Goal: Task Accomplishment & Management: Use online tool/utility

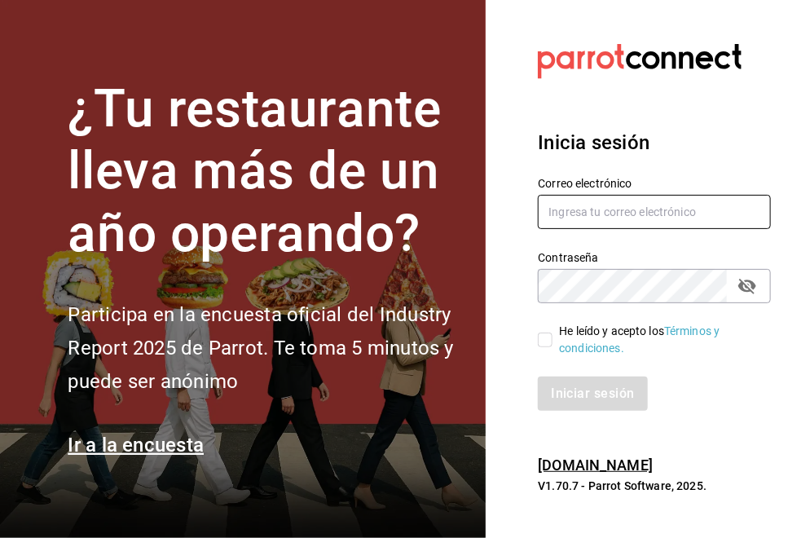
type input "[PERSON_NAME][EMAIL_ADDRESS][DOMAIN_NAME]"
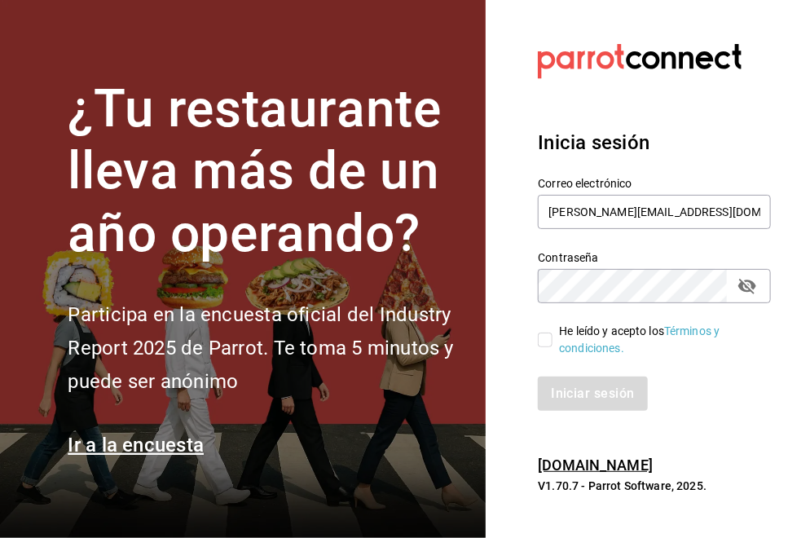
click at [541, 348] on label "He leído y acepto los Términos y condiciones." at bounding box center [648, 340] width 220 height 34
click at [541, 347] on input "He leído y acepto los Términos y condiciones." at bounding box center [545, 339] width 15 height 15
checkbox input "true"
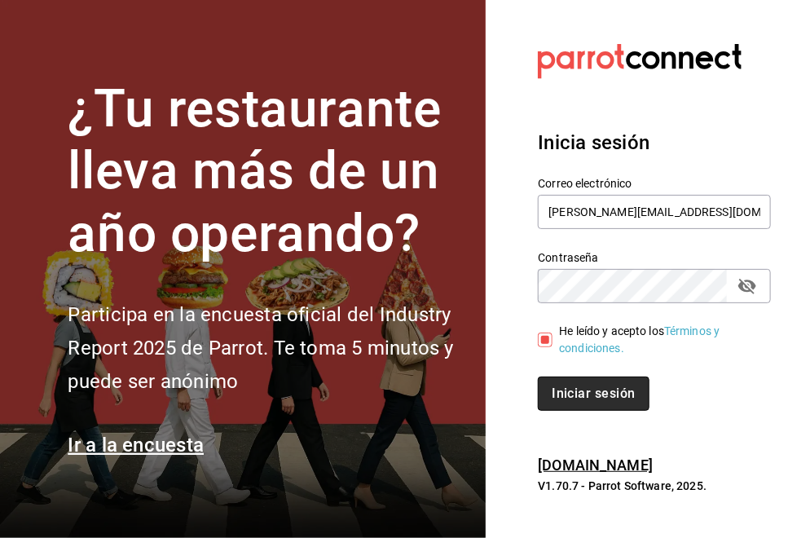
click at [590, 398] on button "Iniciar sesión" at bounding box center [593, 393] width 111 height 34
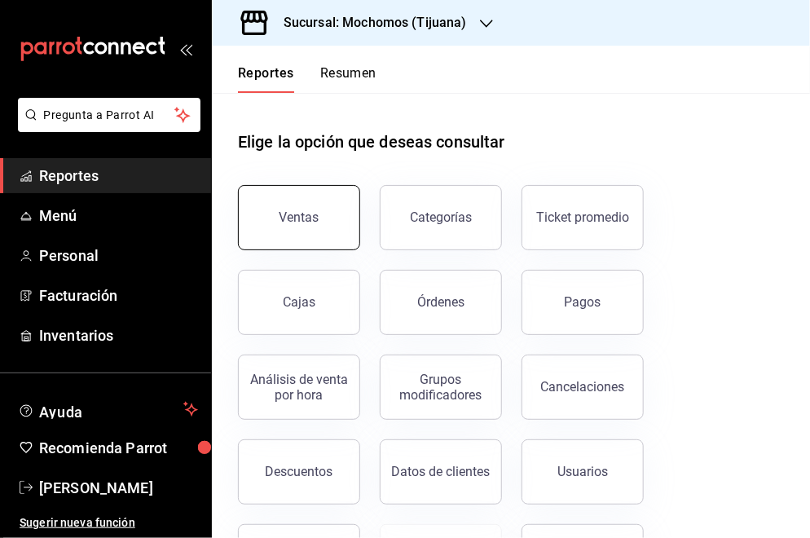
click at [339, 219] on button "Ventas" at bounding box center [299, 217] width 122 height 65
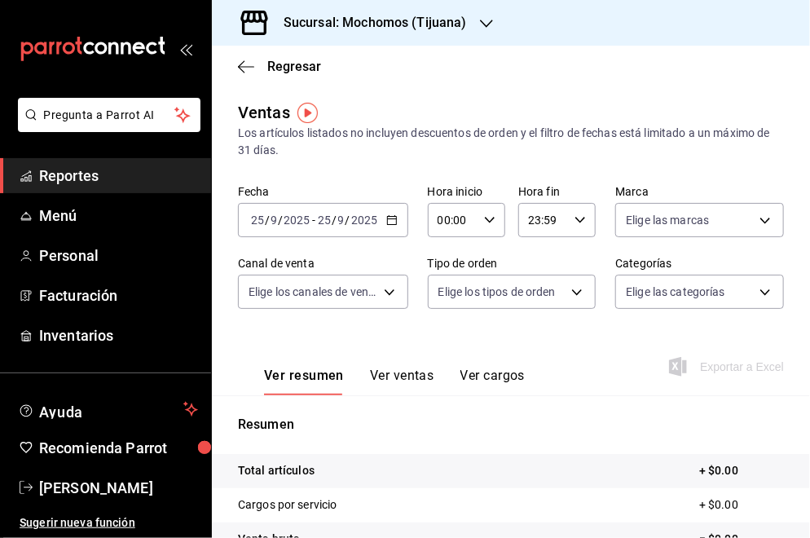
click at [605, 19] on div "Sucursal: Mochomos (Tijuana)" at bounding box center [511, 23] width 598 height 46
click at [394, 218] on icon "button" at bounding box center [391, 219] width 11 height 11
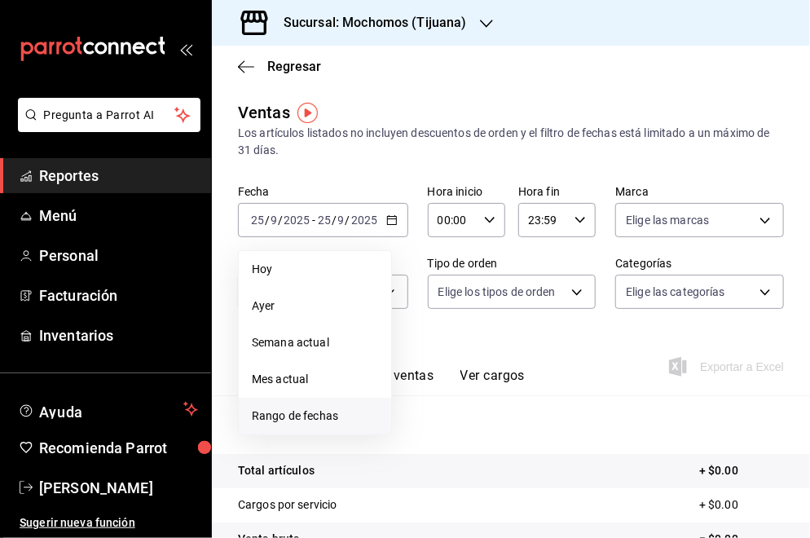
click at [294, 403] on li "Rango de fechas" at bounding box center [315, 416] width 152 height 37
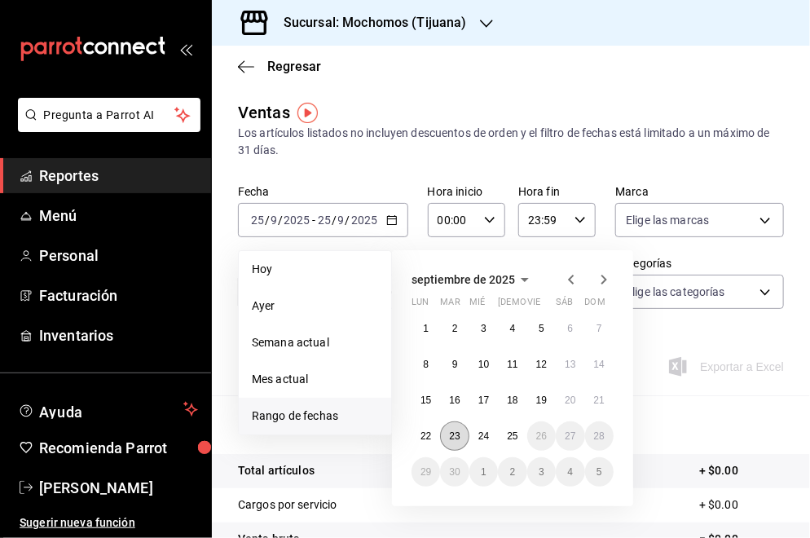
click at [452, 435] on abbr "23" at bounding box center [454, 435] width 11 height 11
click at [429, 442] on button "22" at bounding box center [426, 435] width 29 height 29
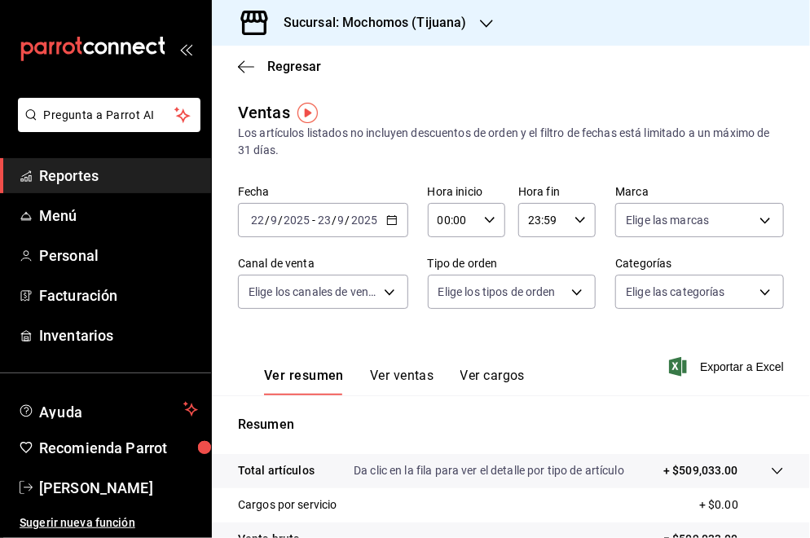
click at [388, 223] on icon "button" at bounding box center [391, 219] width 11 height 11
click at [387, 215] on icon "button" at bounding box center [391, 219] width 11 height 11
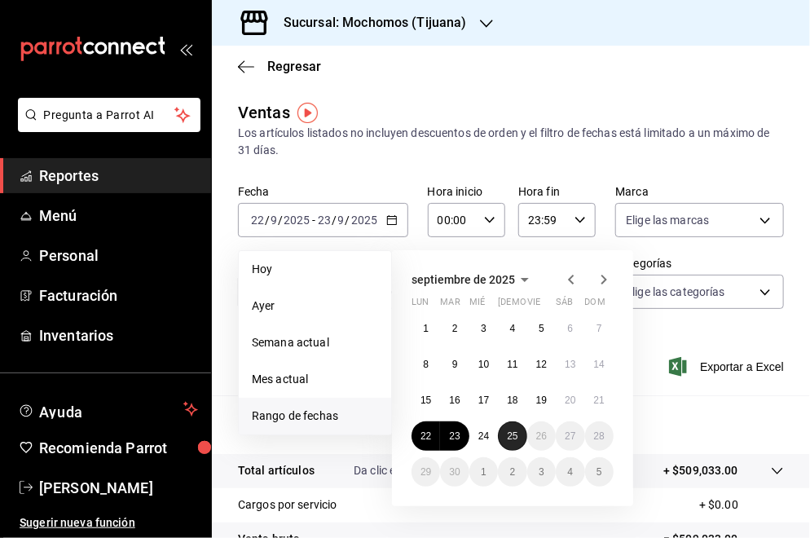
click at [505, 429] on button "25" at bounding box center [512, 435] width 29 height 29
click at [508, 429] on button "25" at bounding box center [512, 435] width 29 height 29
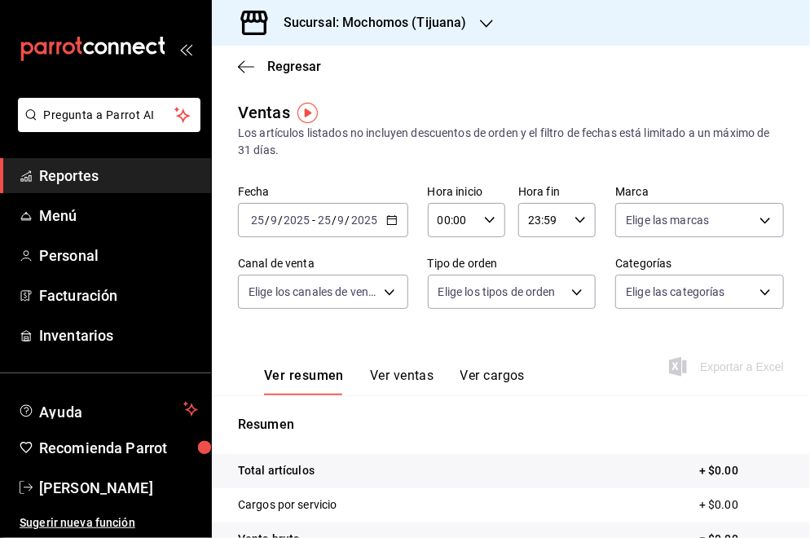
click at [376, 218] on input "2025" at bounding box center [364, 219] width 28 height 13
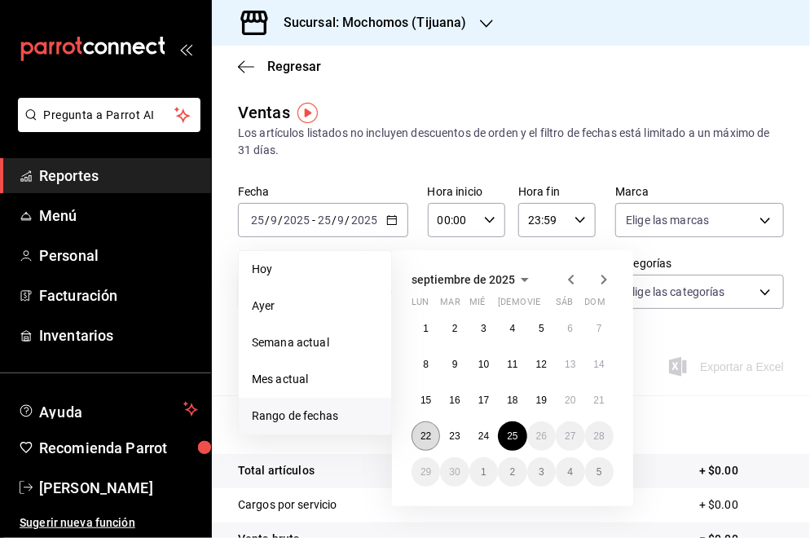
click at [433, 429] on button "22" at bounding box center [426, 435] width 29 height 29
click at [518, 432] on button "25" at bounding box center [512, 435] width 29 height 29
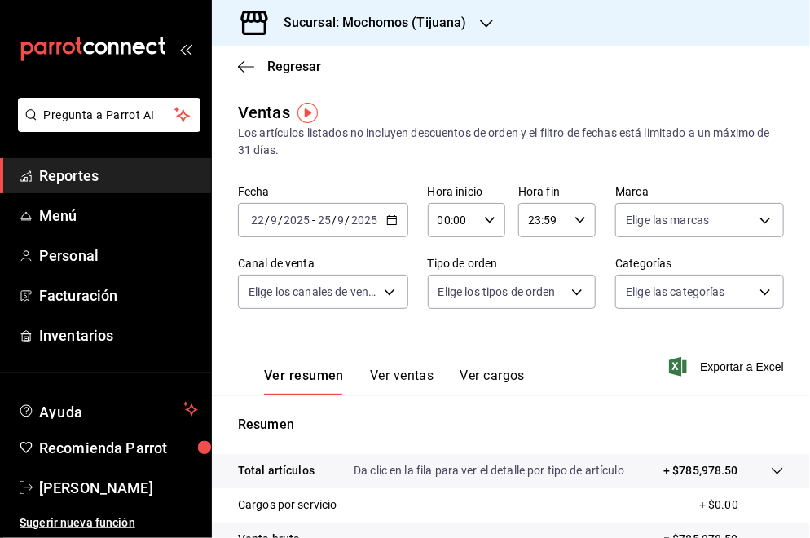
click at [484, 230] on div "00:00 Hora inicio" at bounding box center [466, 220] width 77 height 34
click at [447, 329] on span "05" at bounding box center [444, 326] width 11 height 13
type input "05:00"
click at [654, 219] on div at bounding box center [405, 269] width 810 height 538
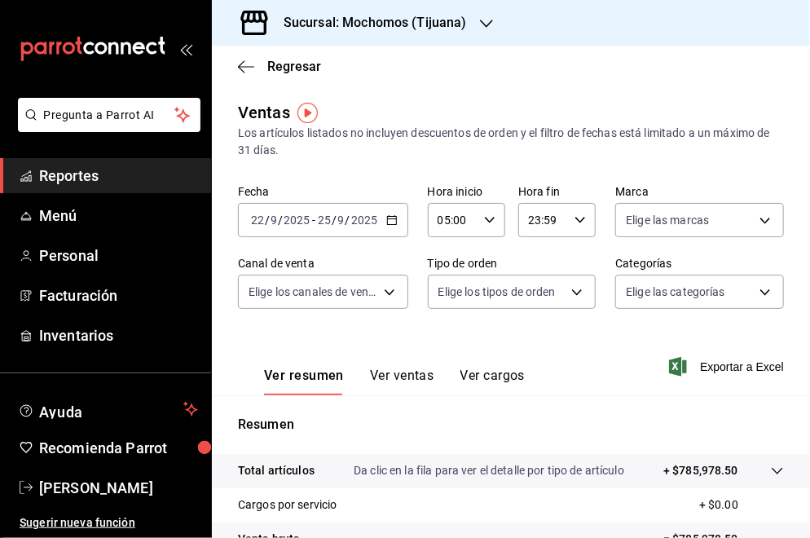
click at [654, 219] on body "Pregunta a Parrot AI Reportes Menú Personal Facturación Inventarios Ayuda Recom…" at bounding box center [405, 269] width 810 height 538
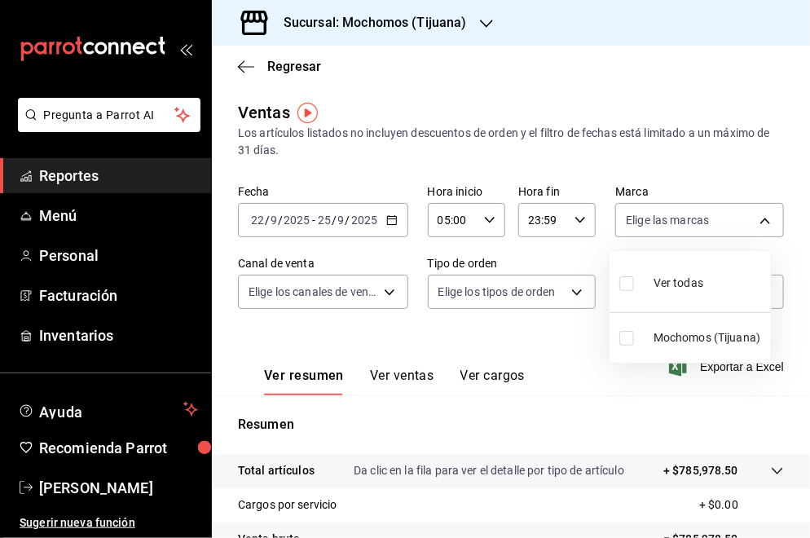
click at [680, 301] on li "Ver todas" at bounding box center [690, 281] width 161 height 48
type input "c300ab0f-4e96-434a-ab79-9fec8b673c9f"
checkbox input "true"
click at [365, 284] on div at bounding box center [405, 269] width 810 height 538
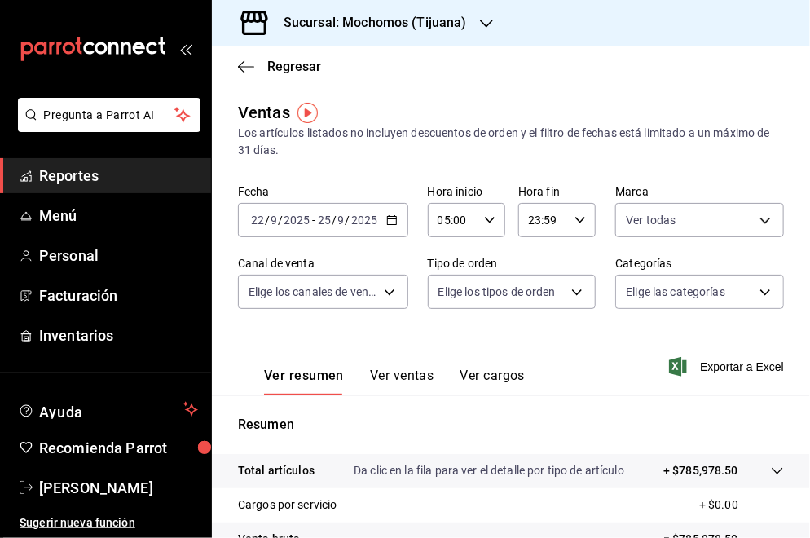
click at [365, 284] on body "Pregunta a Parrot AI Reportes Menú Personal Facturación Inventarios Ayuda Recom…" at bounding box center [405, 269] width 810 height 538
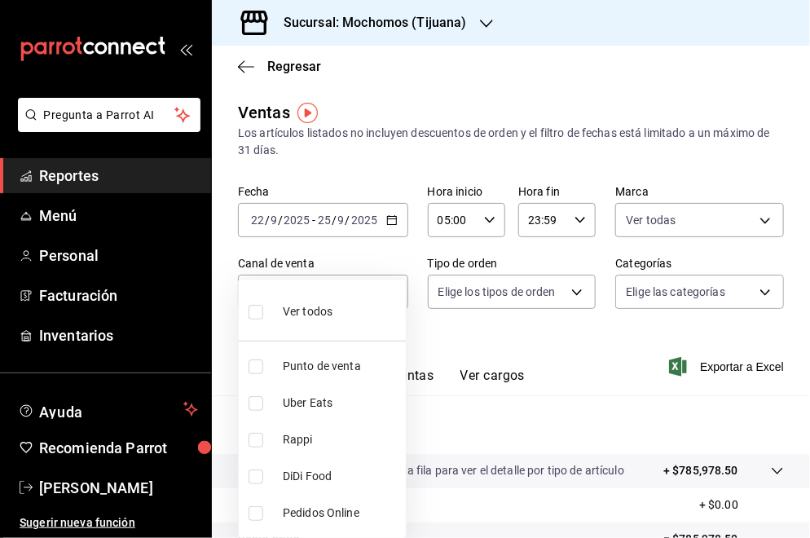
click at [339, 315] on li "Ver todos" at bounding box center [322, 310] width 167 height 48
type input "PARROT,UBER_EATS,RAPPI,DIDI_FOOD,ONLINE"
checkbox input "true"
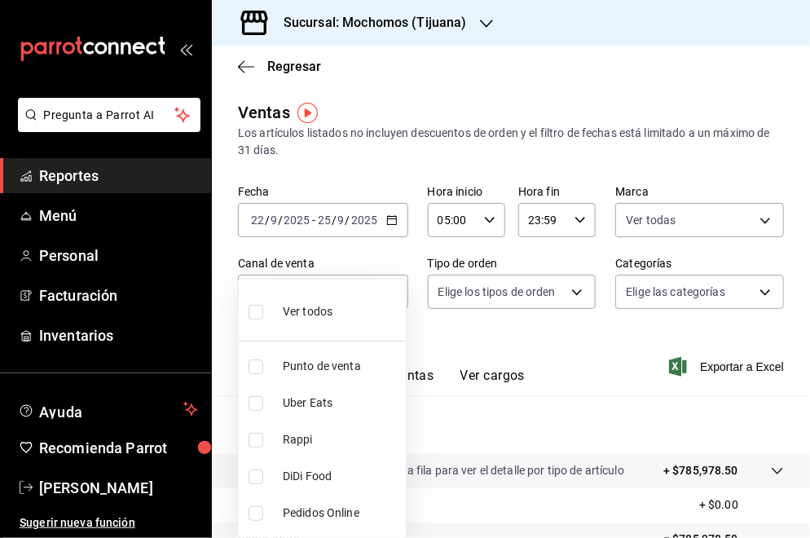
checkbox input "true"
click at [536, 296] on div at bounding box center [405, 269] width 810 height 538
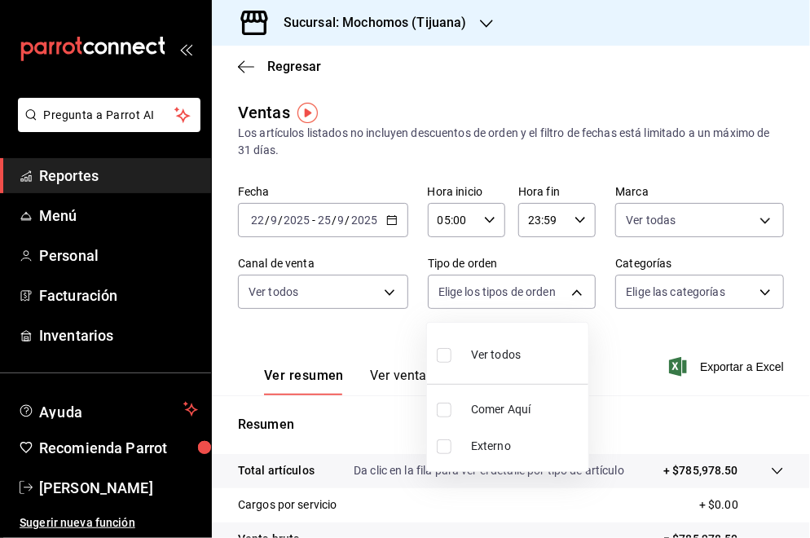
click at [536, 296] on body "Pregunta a Parrot AI Reportes Menú Personal Facturación Inventarios Ayuda Recom…" at bounding box center [405, 269] width 810 height 538
click at [515, 338] on div "Ver todos" at bounding box center [479, 353] width 84 height 35
type input "59fdec9d-7e45-44f1-b527-5416629fe4e9,EXTERNAL"
checkbox input "true"
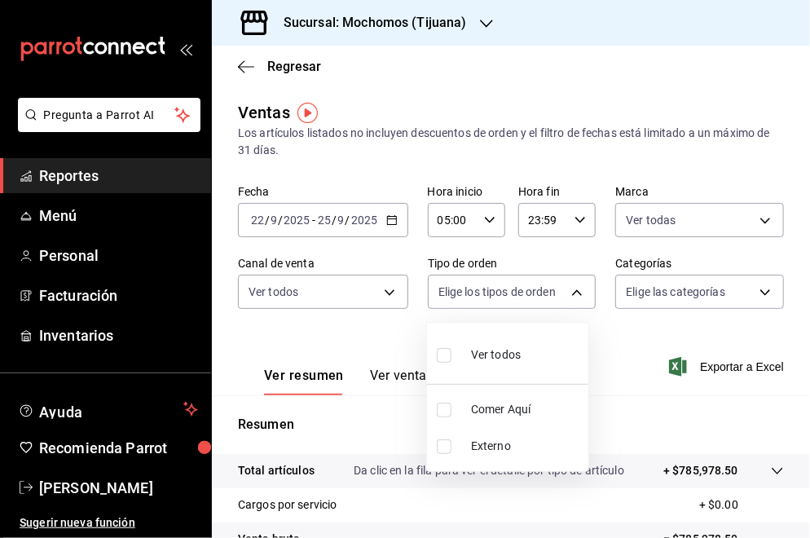
checkbox input "true"
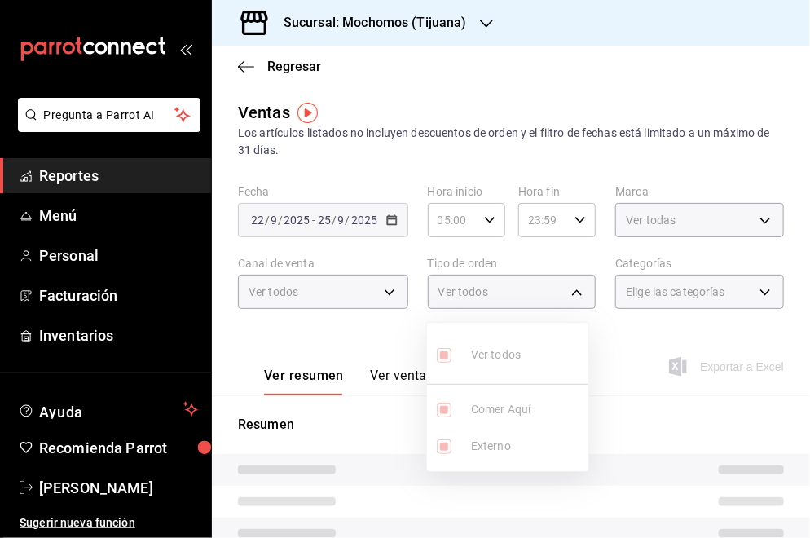
click at [703, 287] on div at bounding box center [405, 269] width 810 height 538
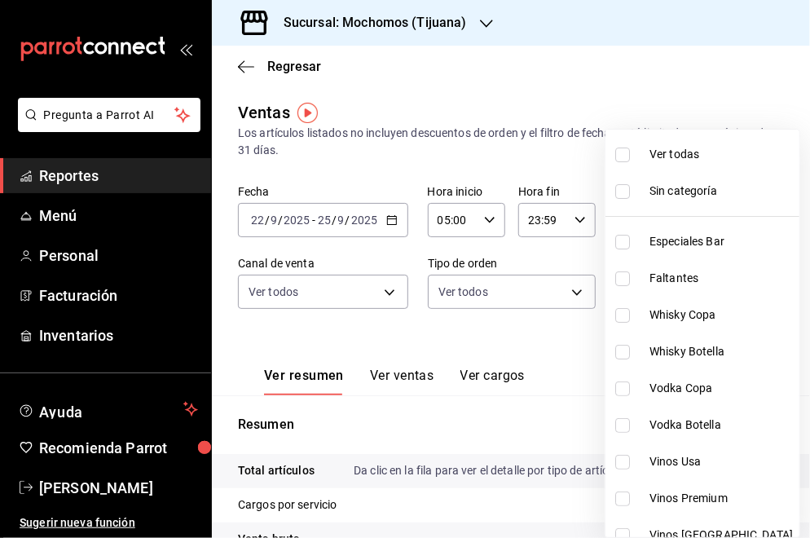
click at [703, 287] on body "Pregunta a Parrot AI Reportes Menú Personal Facturación Inventarios Ayuda Recom…" at bounding box center [405, 269] width 810 height 538
click at [684, 158] on span "Ver todas" at bounding box center [720, 154] width 143 height 17
type input "d01c1a80-0c2c-4bb7-96a3-2750fe7e1a71,a374eb17-8ac6-42e7-8227-74a2ddfc174f,358d4…"
checkbox input "true"
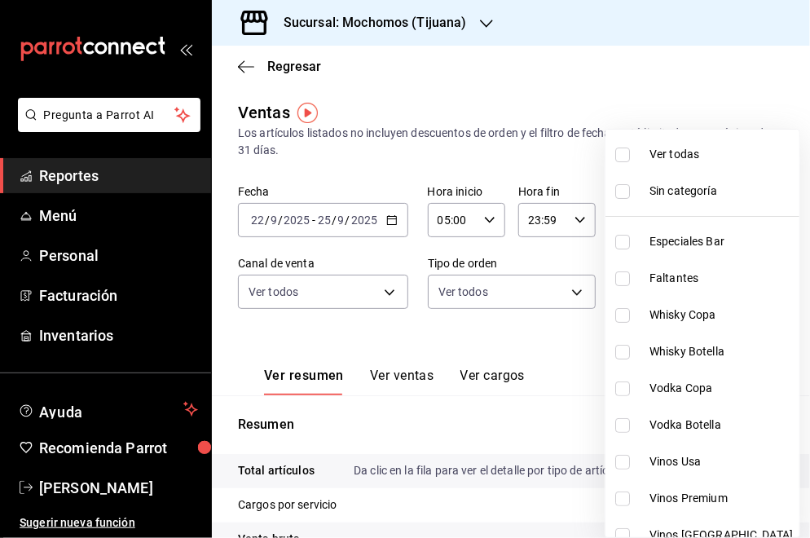
checkbox input "true"
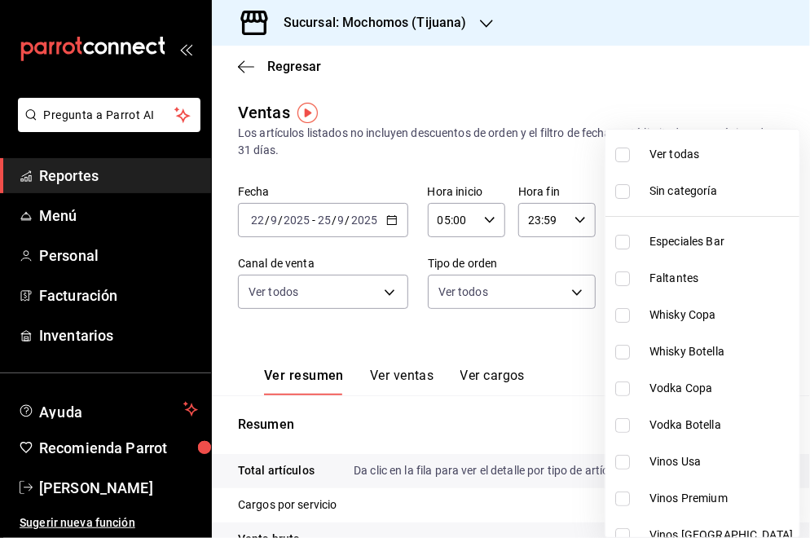
checkbox input "true"
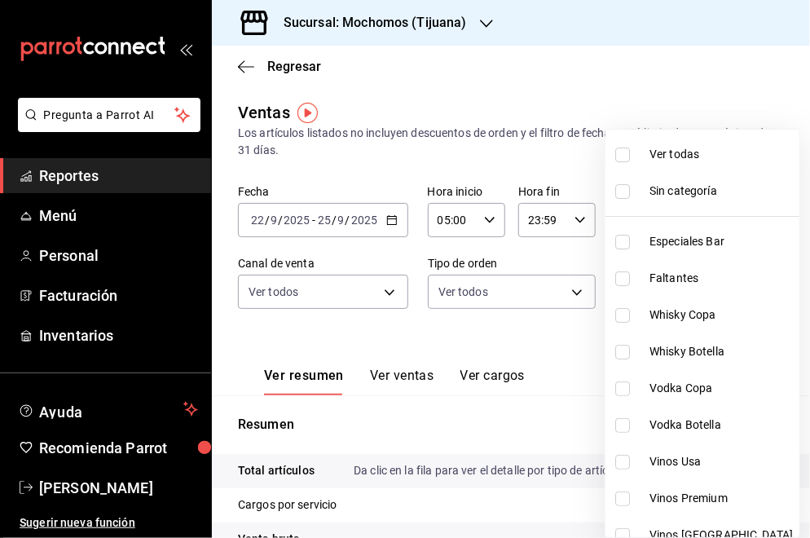
checkbox input "true"
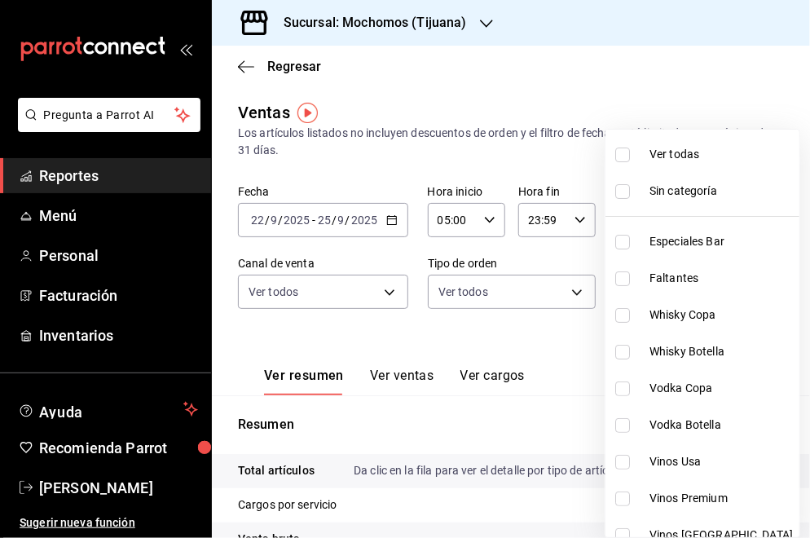
checkbox input "true"
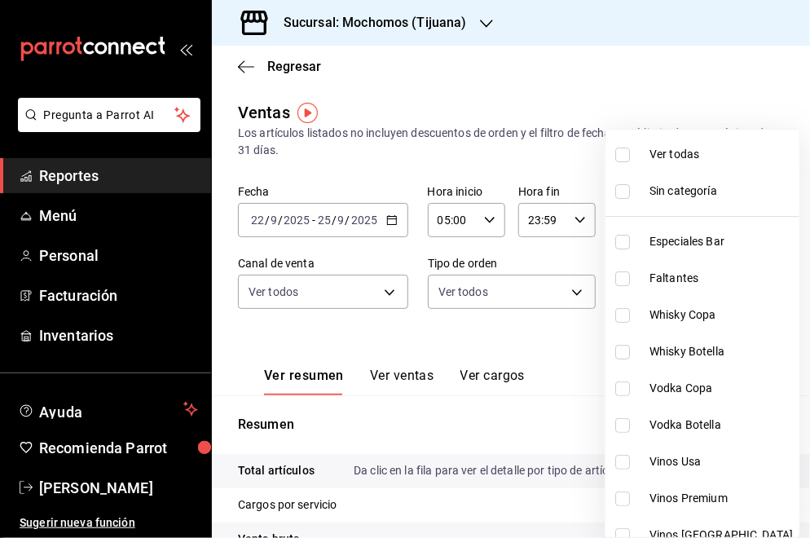
checkbox input "true"
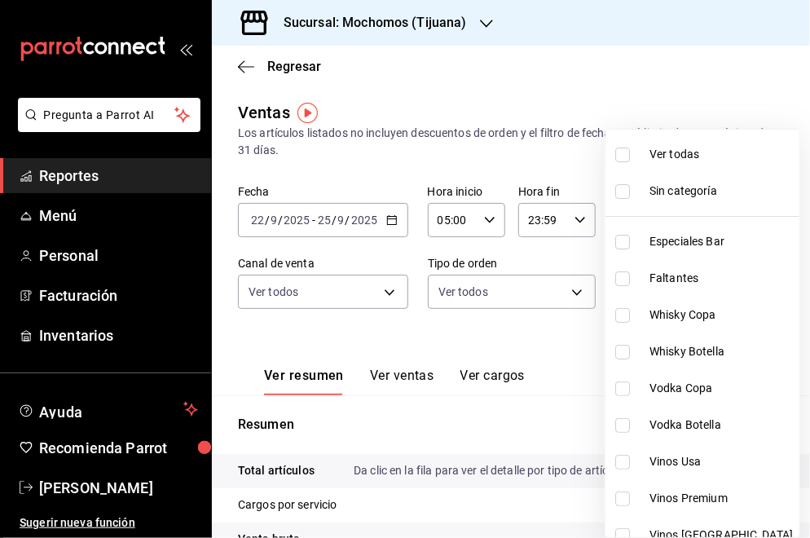
checkbox input "true"
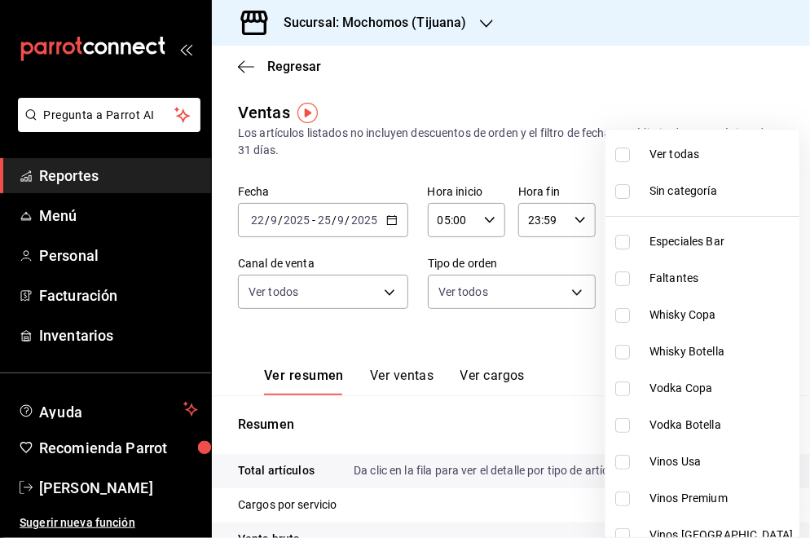
checkbox input "true"
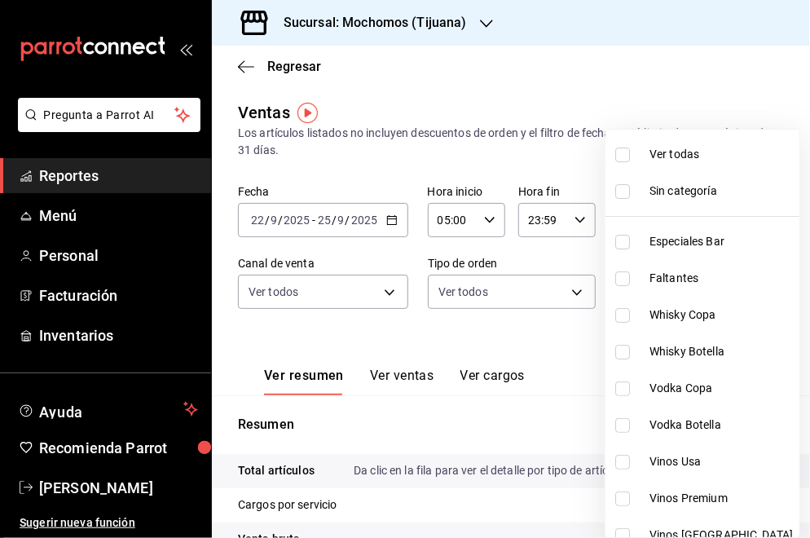
checkbox input "true"
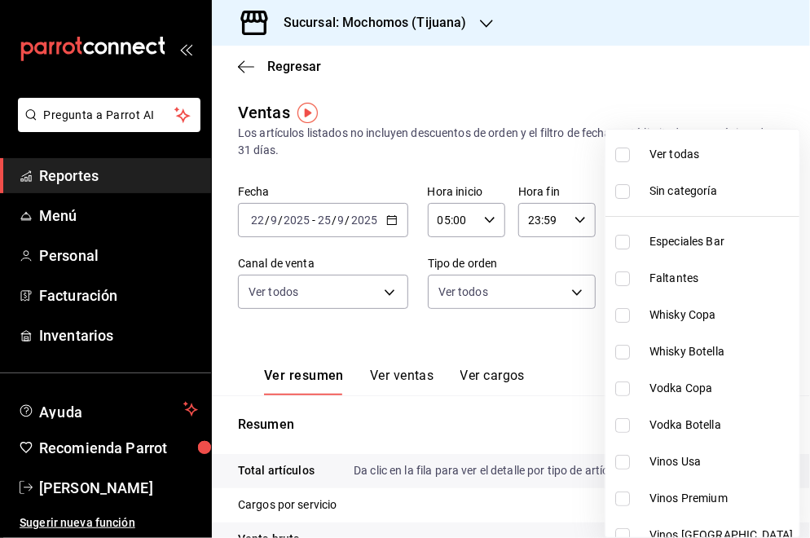
checkbox input "true"
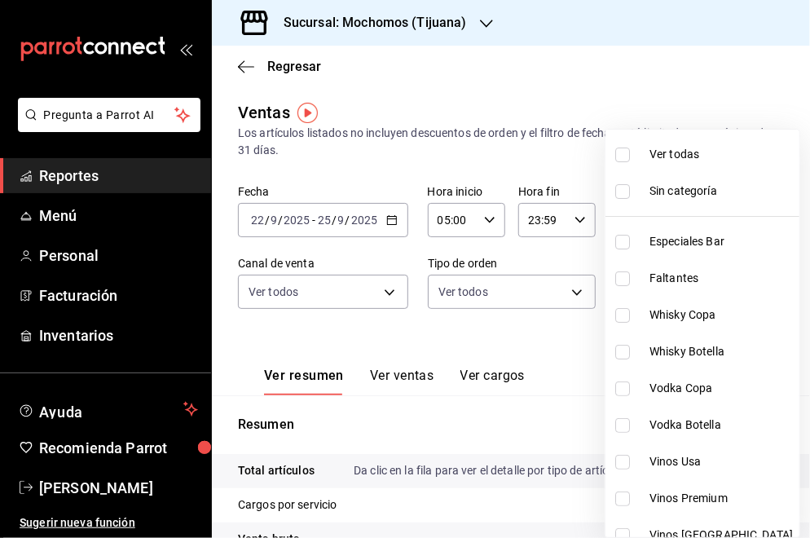
checkbox input "true"
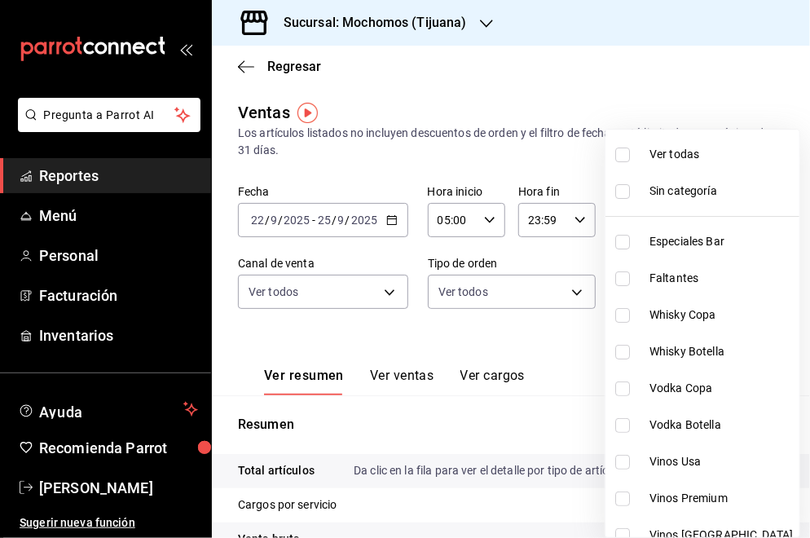
checkbox input "true"
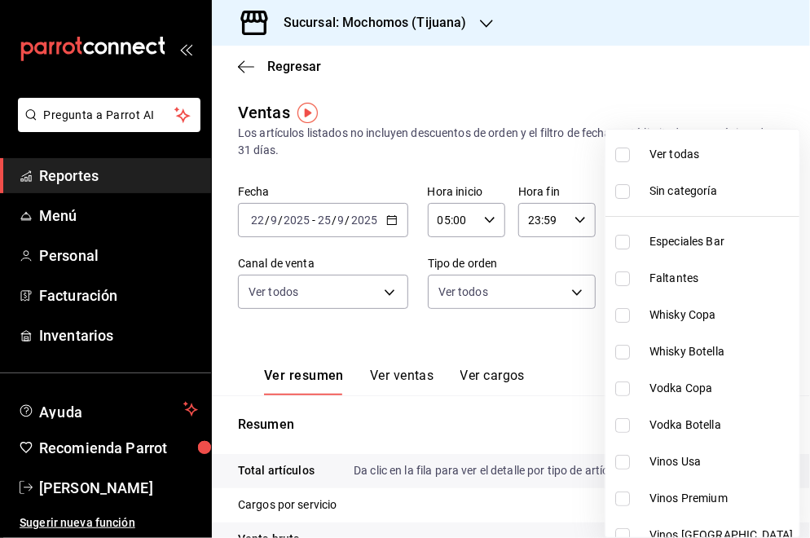
checkbox input "true"
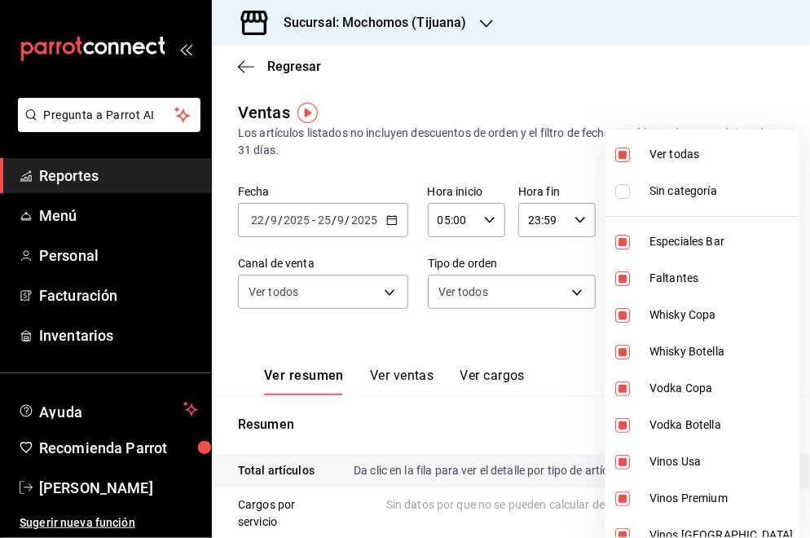
click at [569, 348] on div at bounding box center [405, 269] width 810 height 538
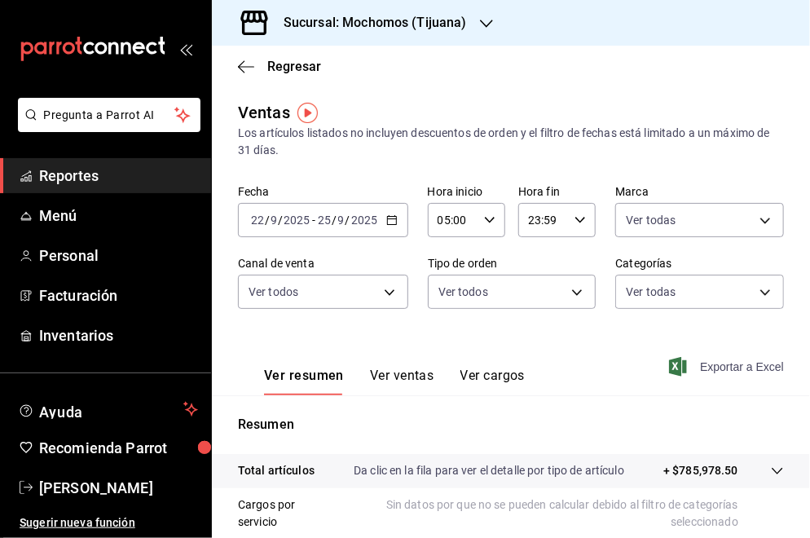
click at [682, 368] on span "Exportar a Excel" at bounding box center [728, 367] width 112 height 20
